Goal: Transaction & Acquisition: Purchase product/service

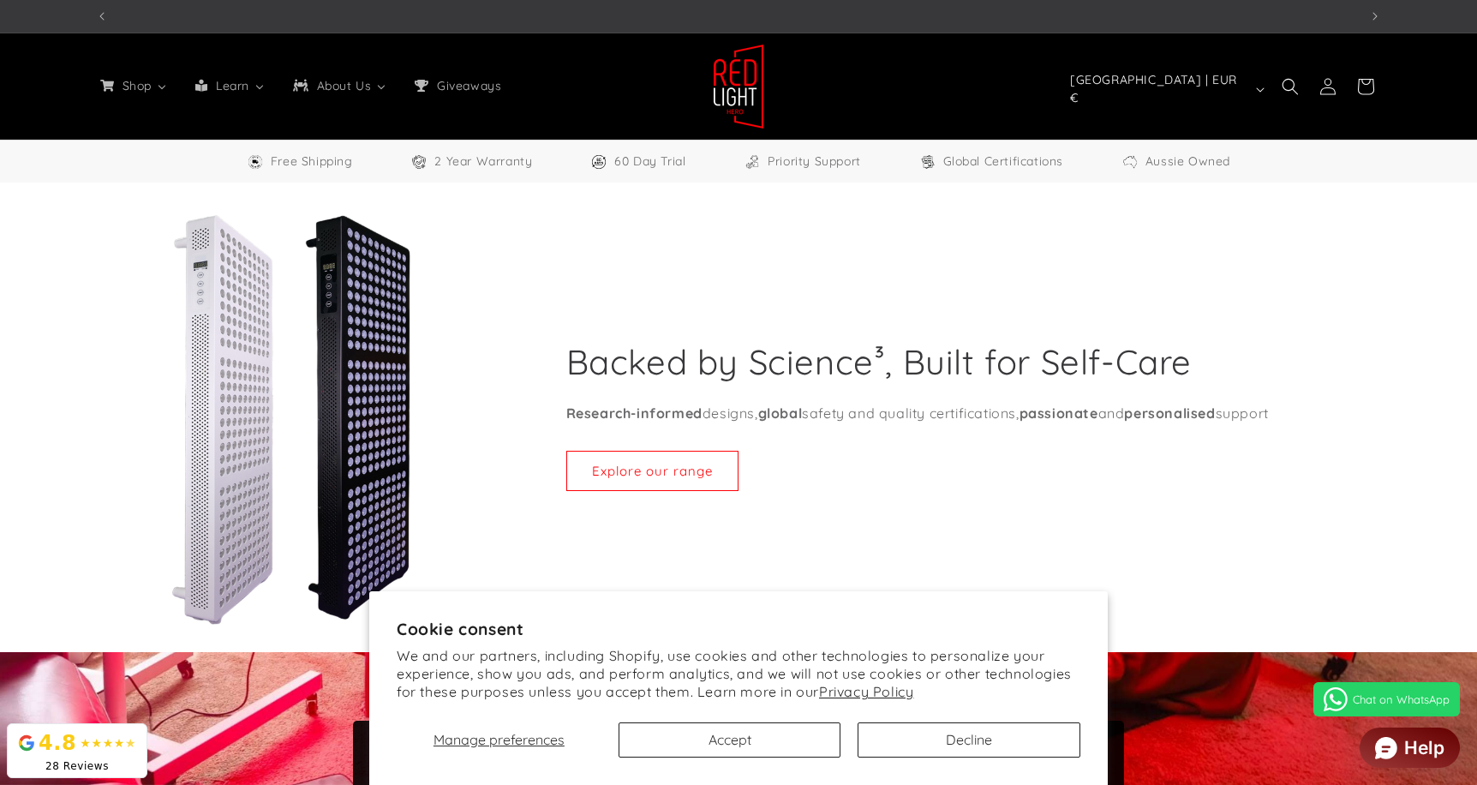
select select "**"
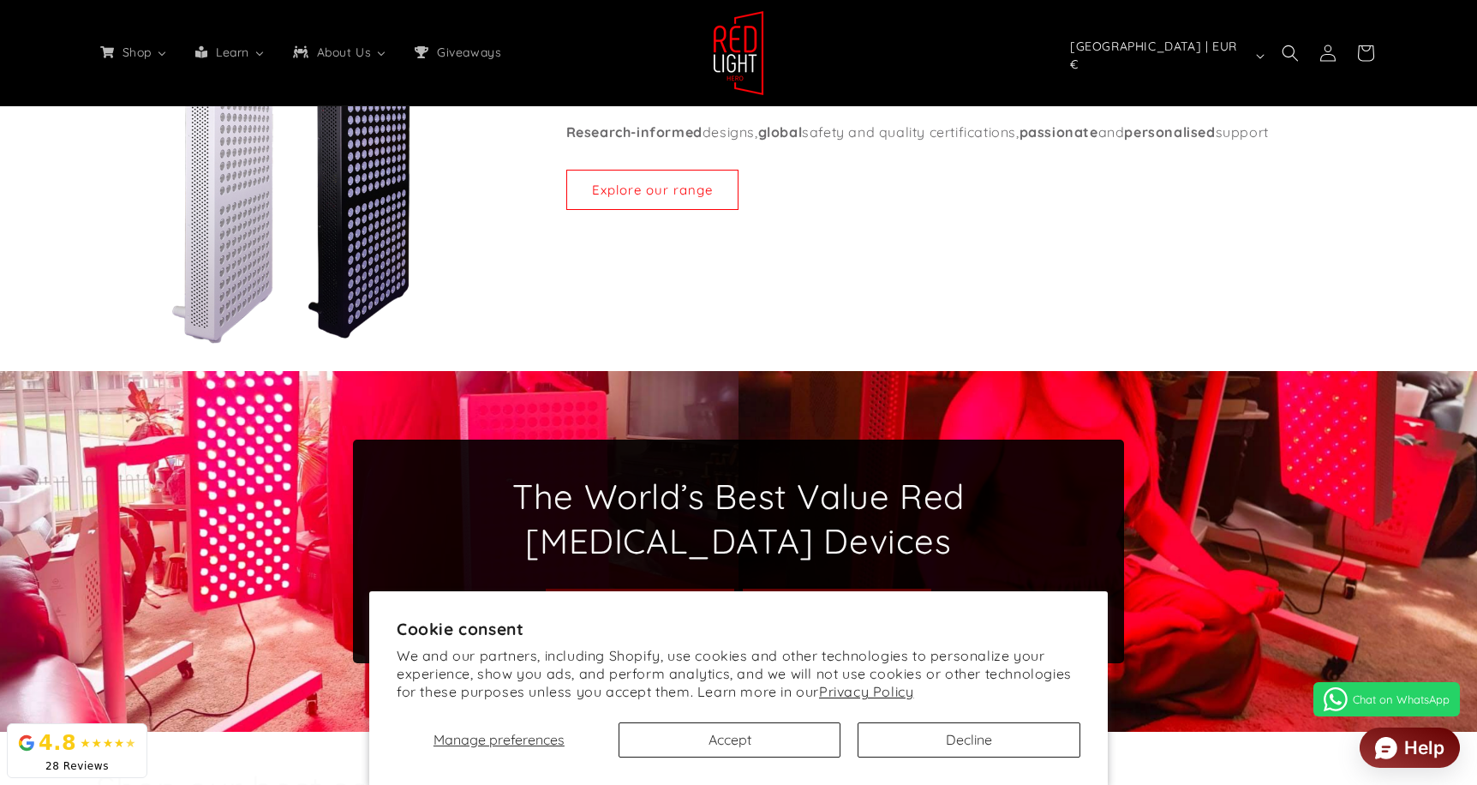
scroll to position [283, 0]
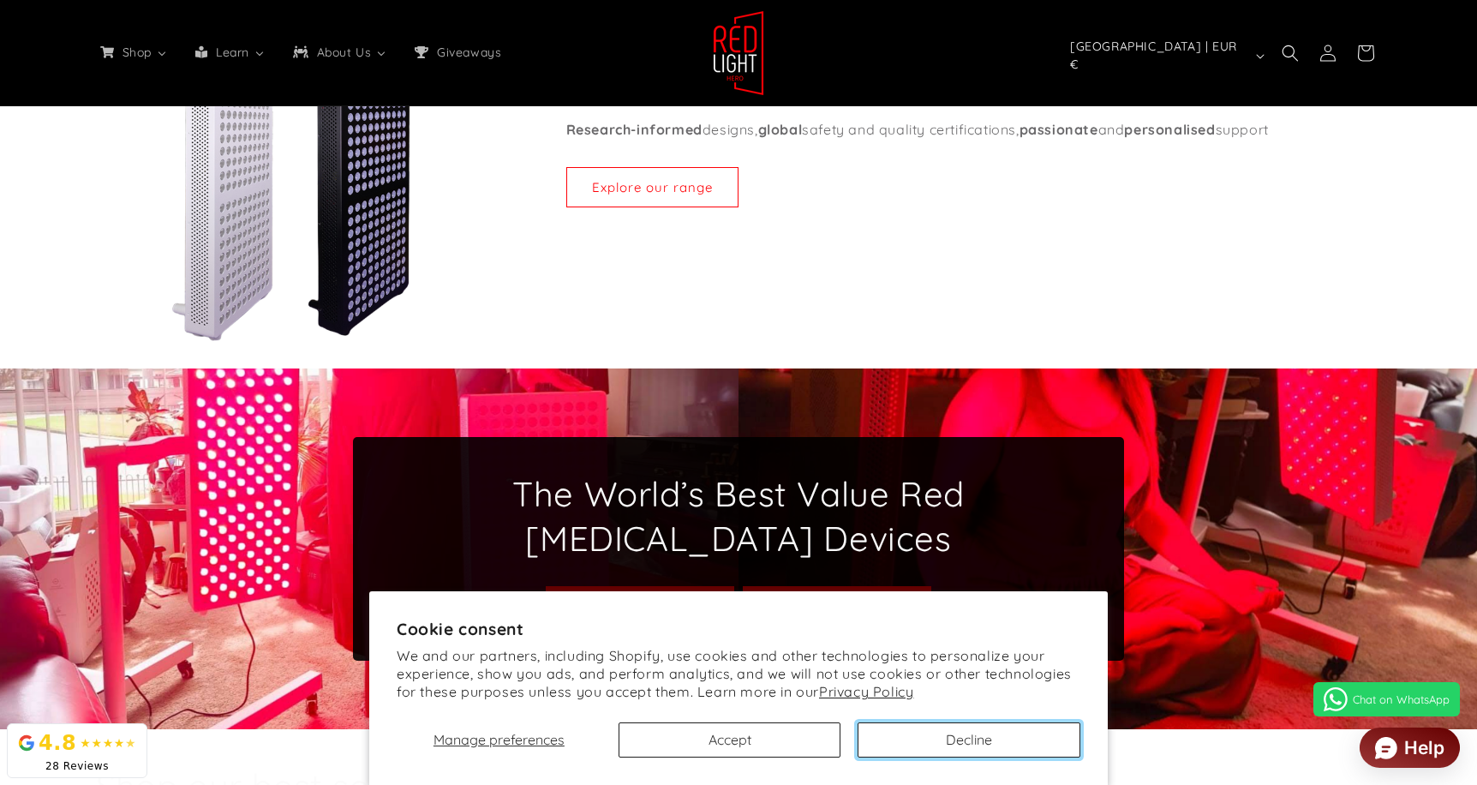
click at [938, 733] on button "Decline" at bounding box center [968, 739] width 223 height 35
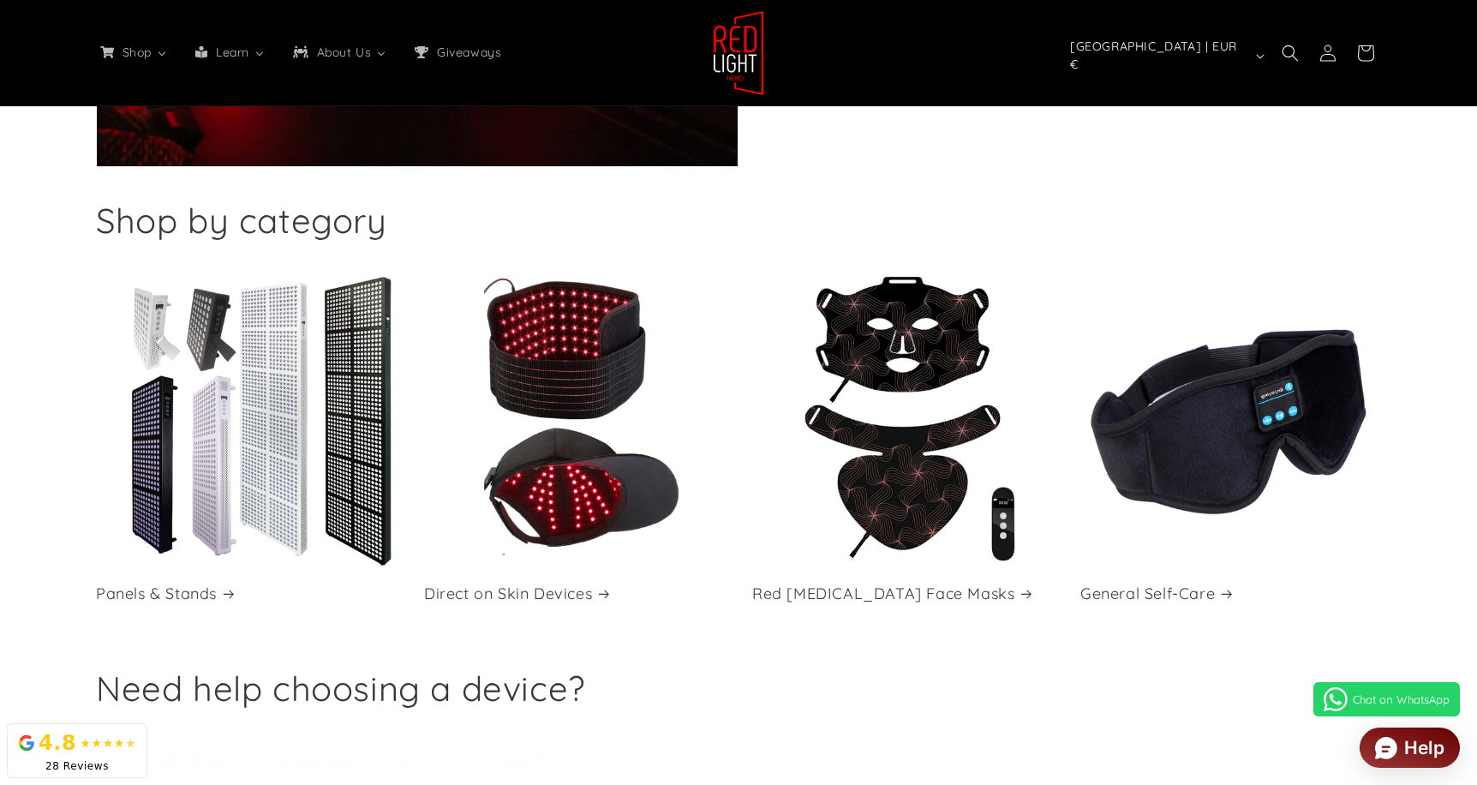
scroll to position [2661, 0]
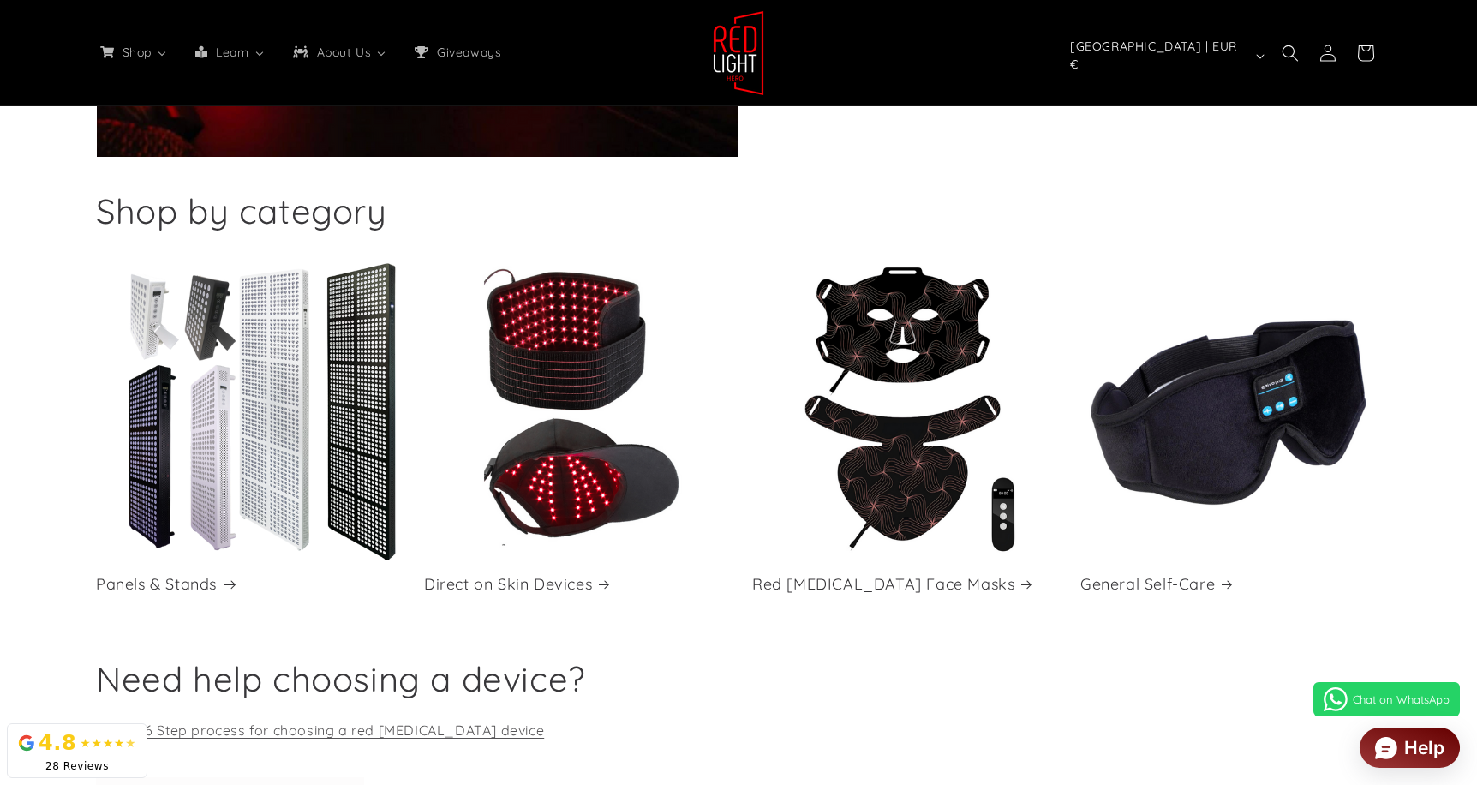
click at [309, 574] on link "Panels & Stands" at bounding box center [246, 584] width 301 height 20
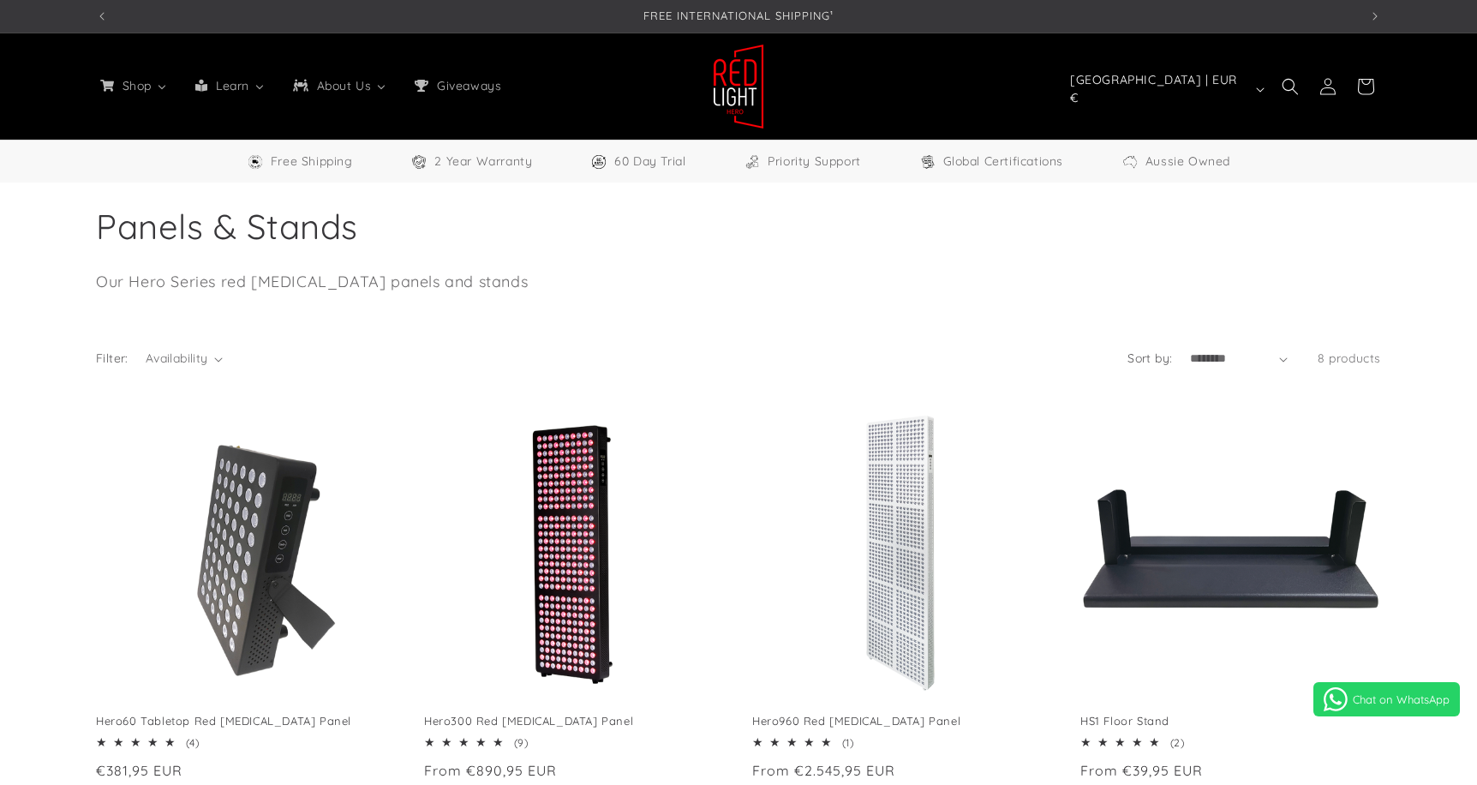
select select "**"
drag, startPoint x: 891, startPoint y: 317, endPoint x: 1071, endPoint y: 12, distance: 354.0
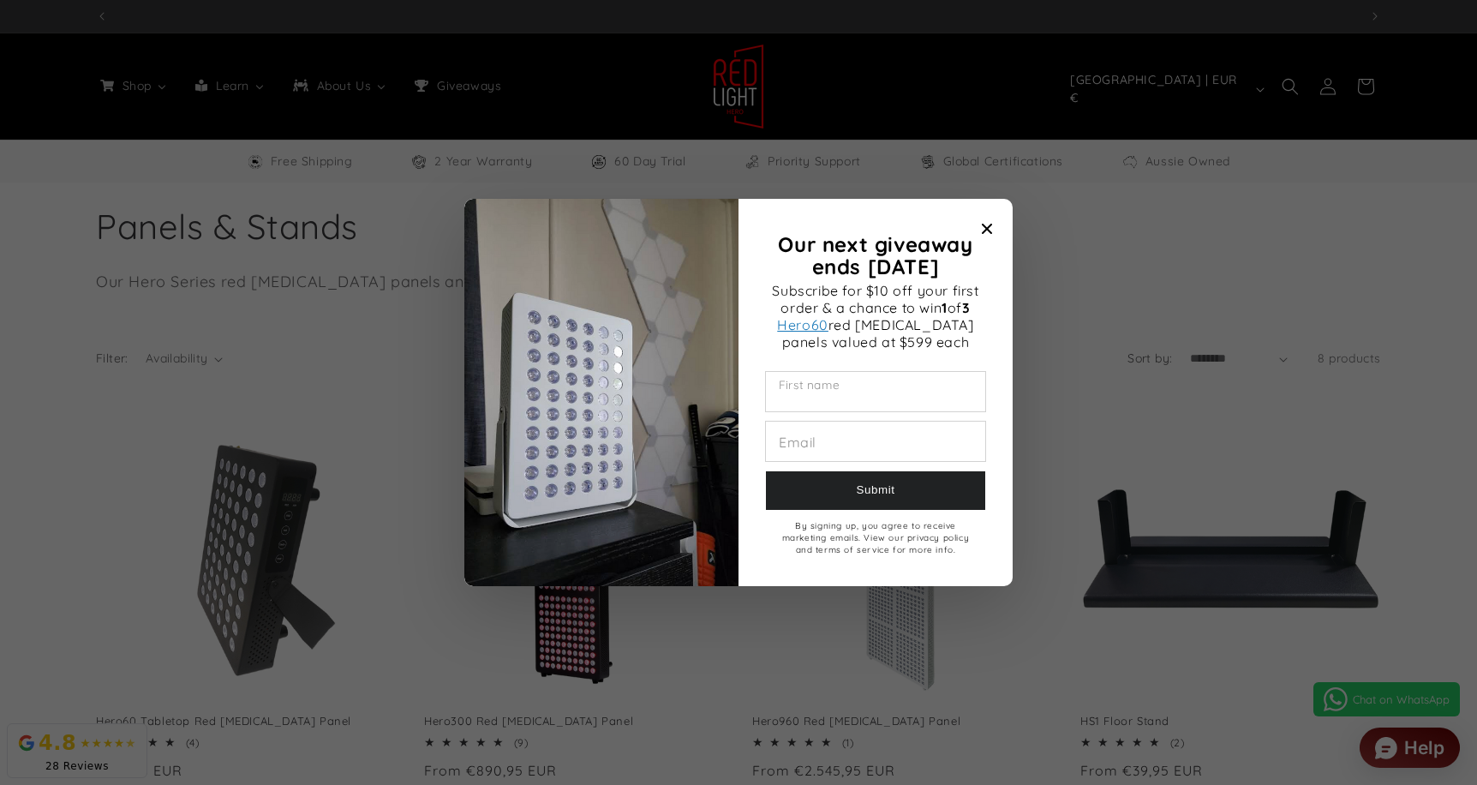
scroll to position [0, 1262]
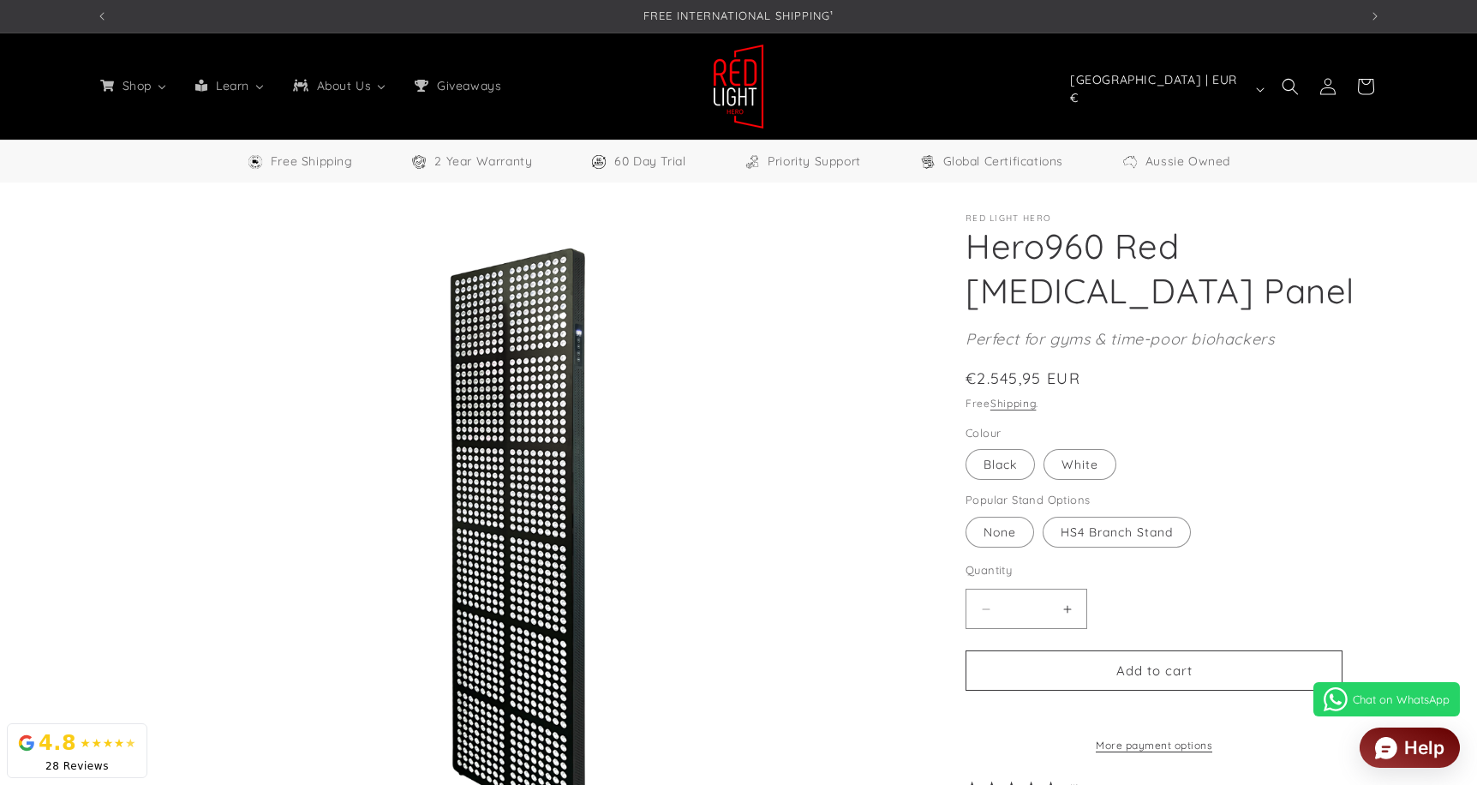
select select "**"
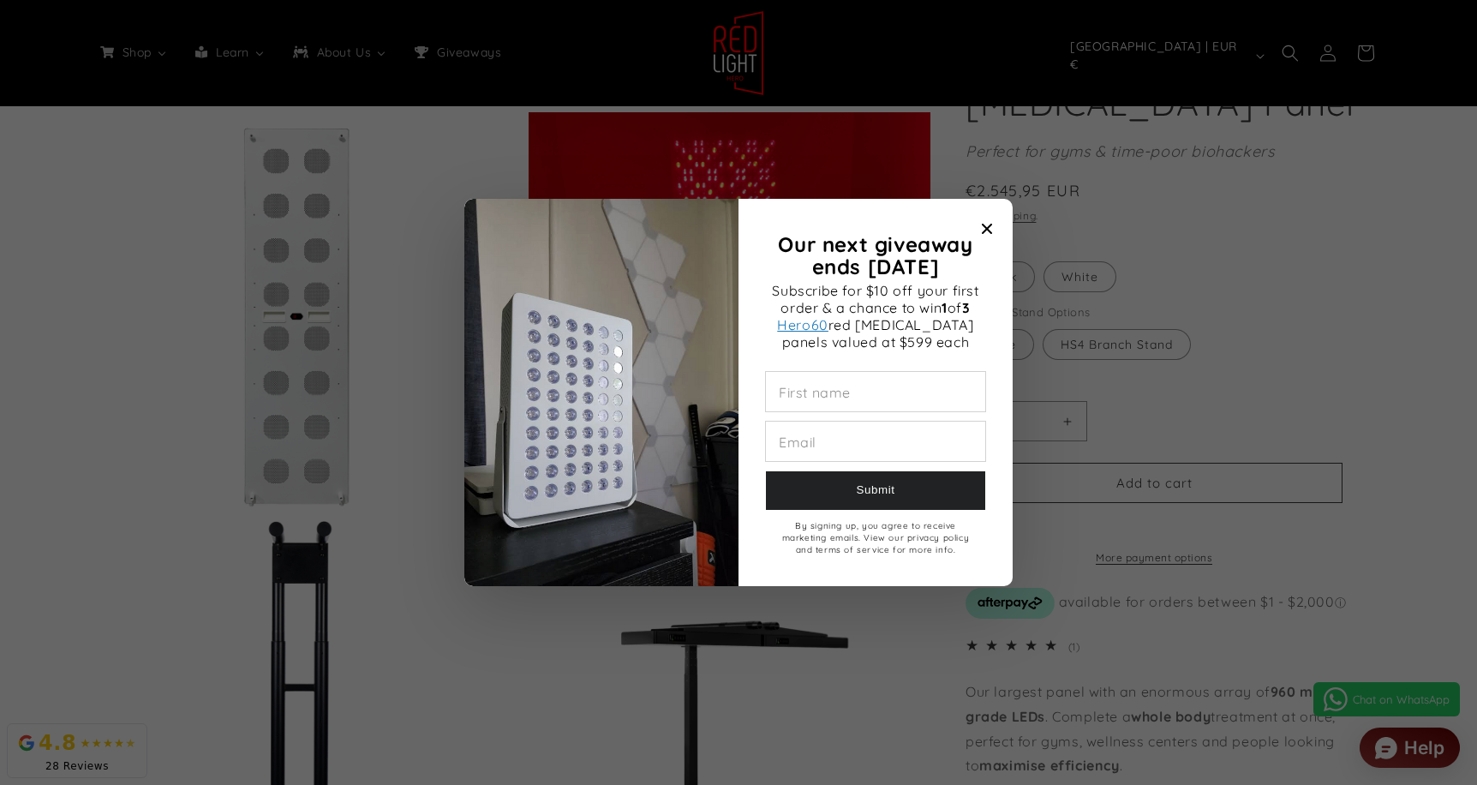
scroll to position [0, 2525]
click at [988, 224] on icon "Close modal" at bounding box center [987, 229] width 10 height 10
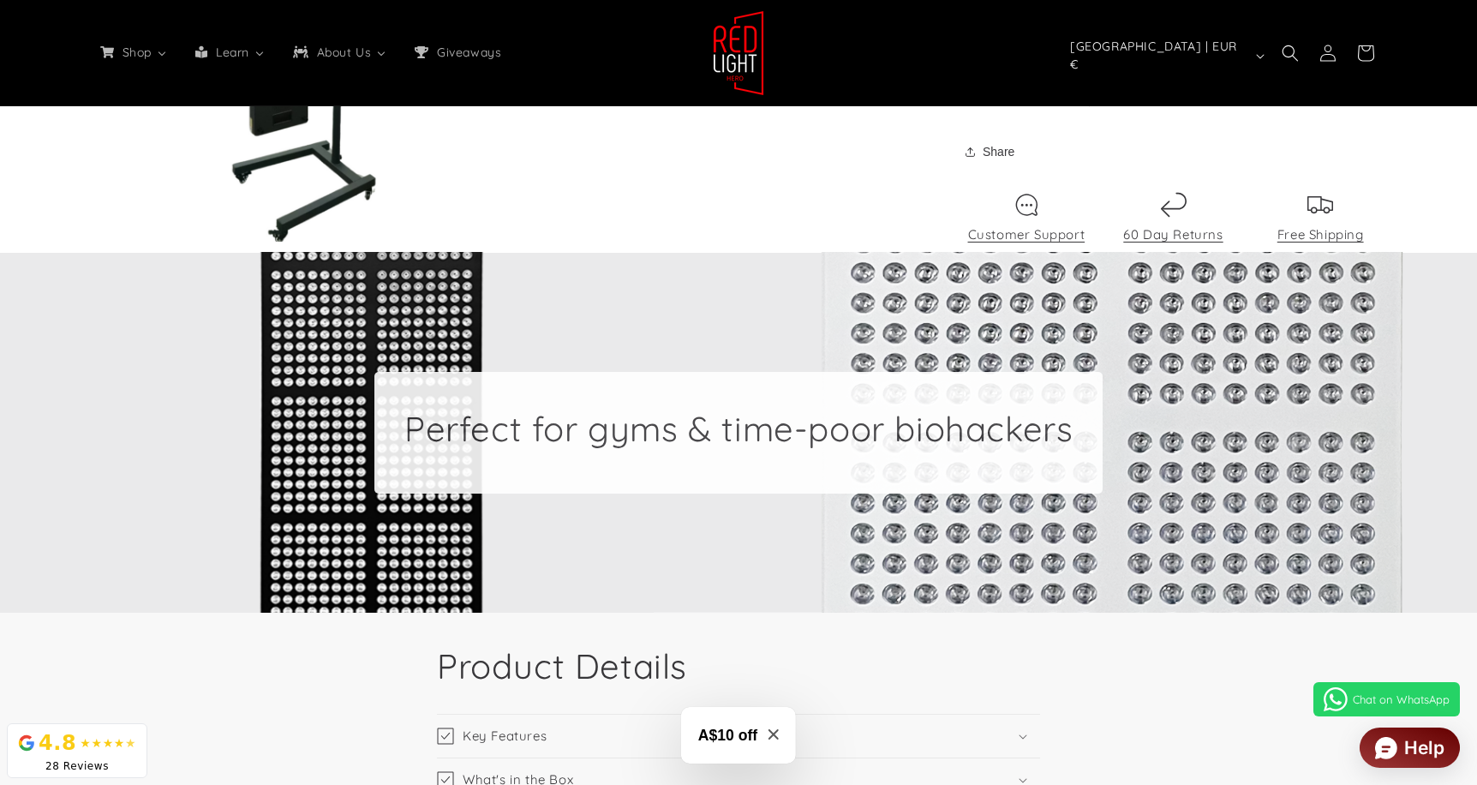
scroll to position [0, 3787]
drag, startPoint x: 879, startPoint y: 431, endPoint x: 724, endPoint y: 433, distance: 155.0
click at [724, 433] on h2 "Perfect for gyms & time-poor biohackers" at bounding box center [738, 428] width 668 height 45
copy h2 "time-poor"
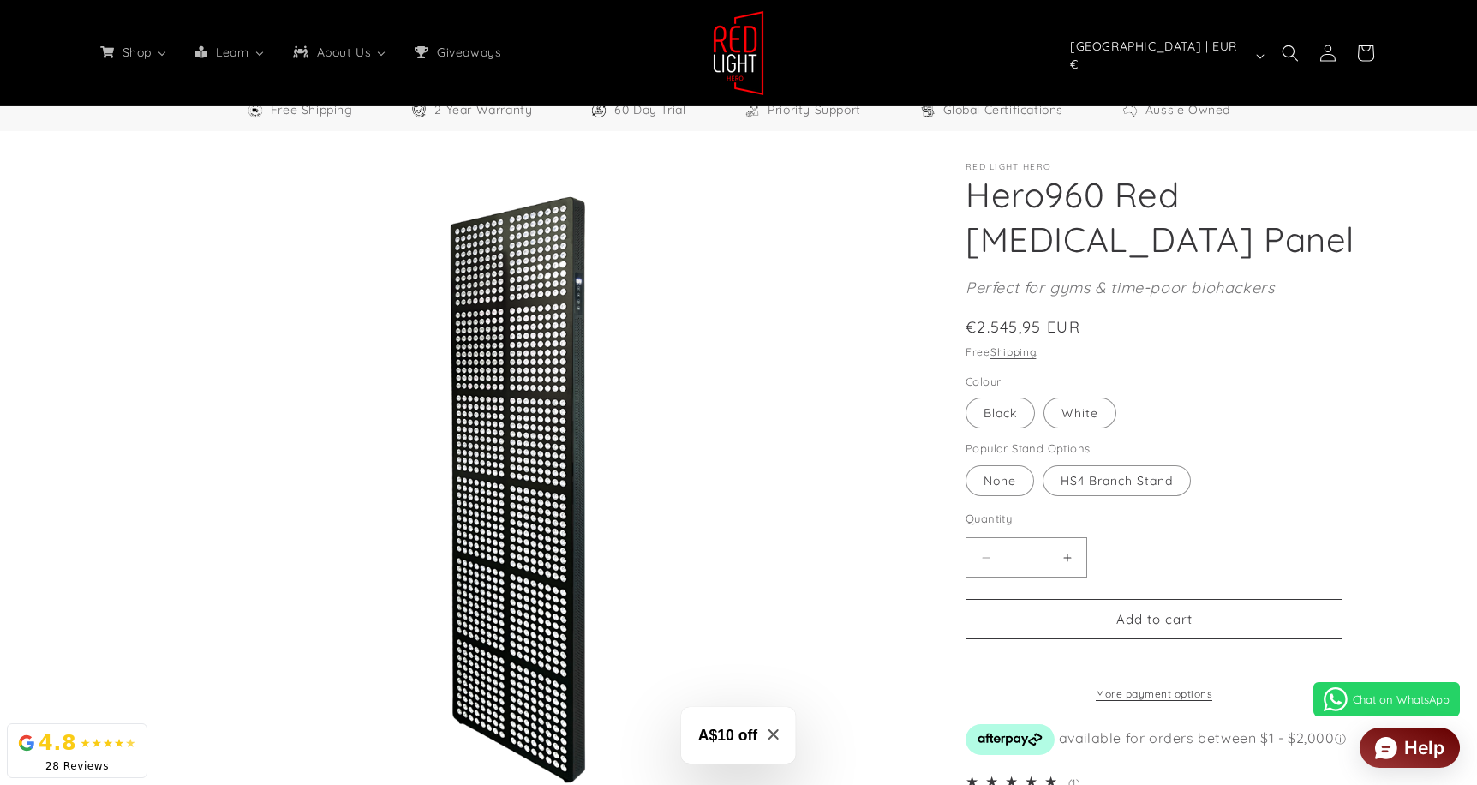
scroll to position [0, 0]
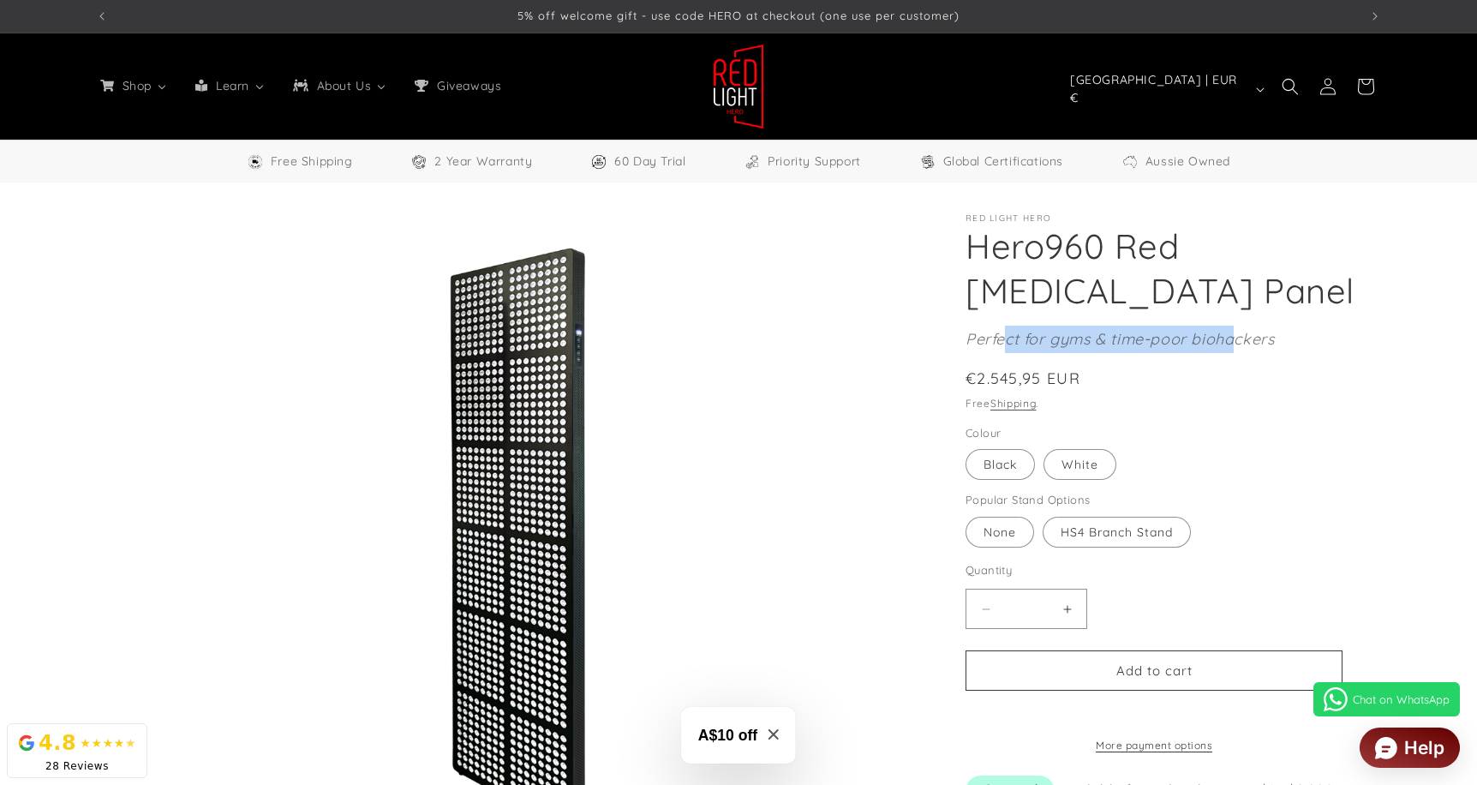
drag, startPoint x: 1008, startPoint y: 340, endPoint x: 1240, endPoint y: 340, distance: 232.1
click at [1240, 340] on em "Perfect for gyms & time-poor biohackers" at bounding box center [1119, 339] width 308 height 20
click at [1077, 466] on label "White Variant sold out or unavailable" at bounding box center [1079, 464] width 73 height 31
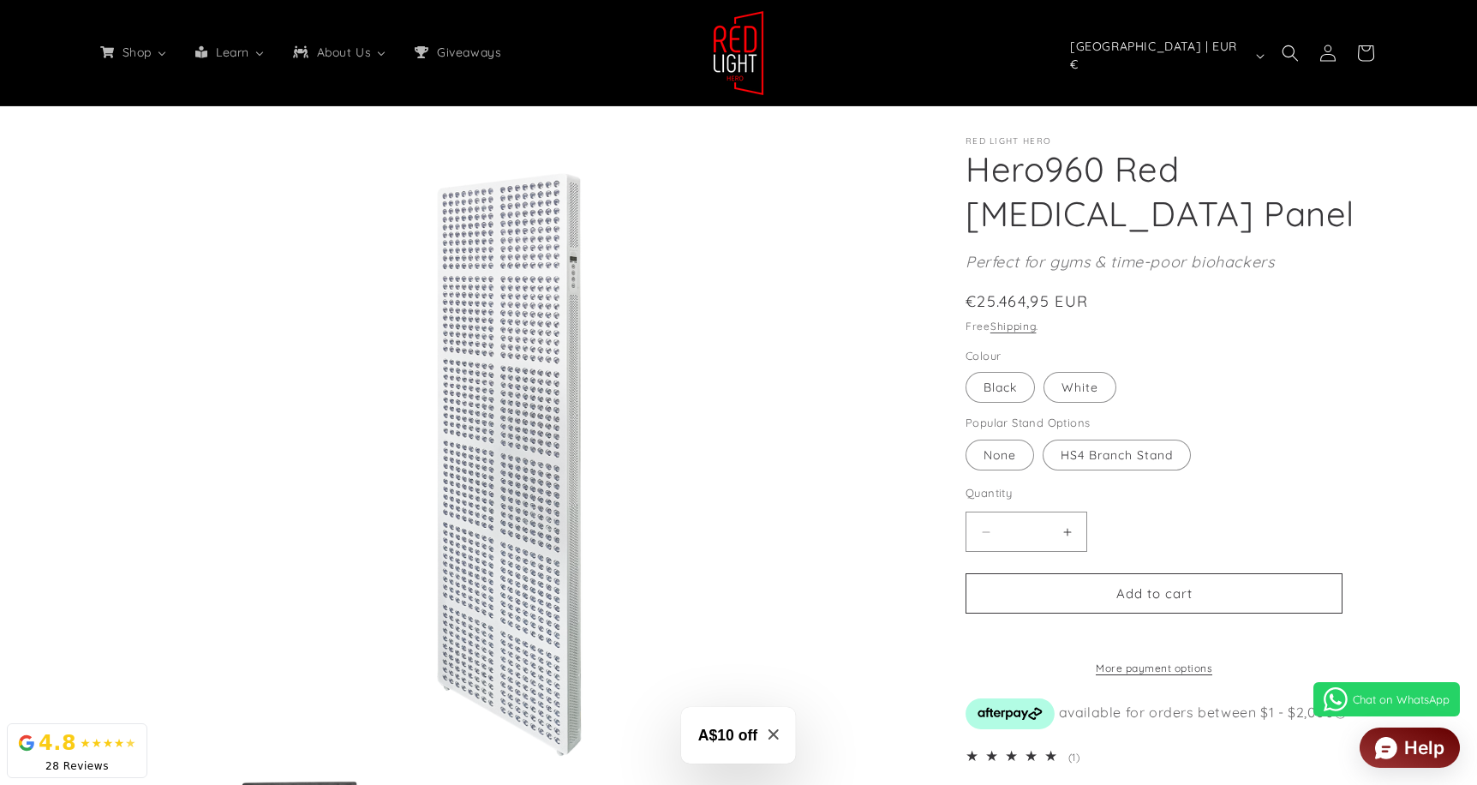
scroll to position [0, 2525]
